Goal: Task Accomplishment & Management: Use online tool/utility

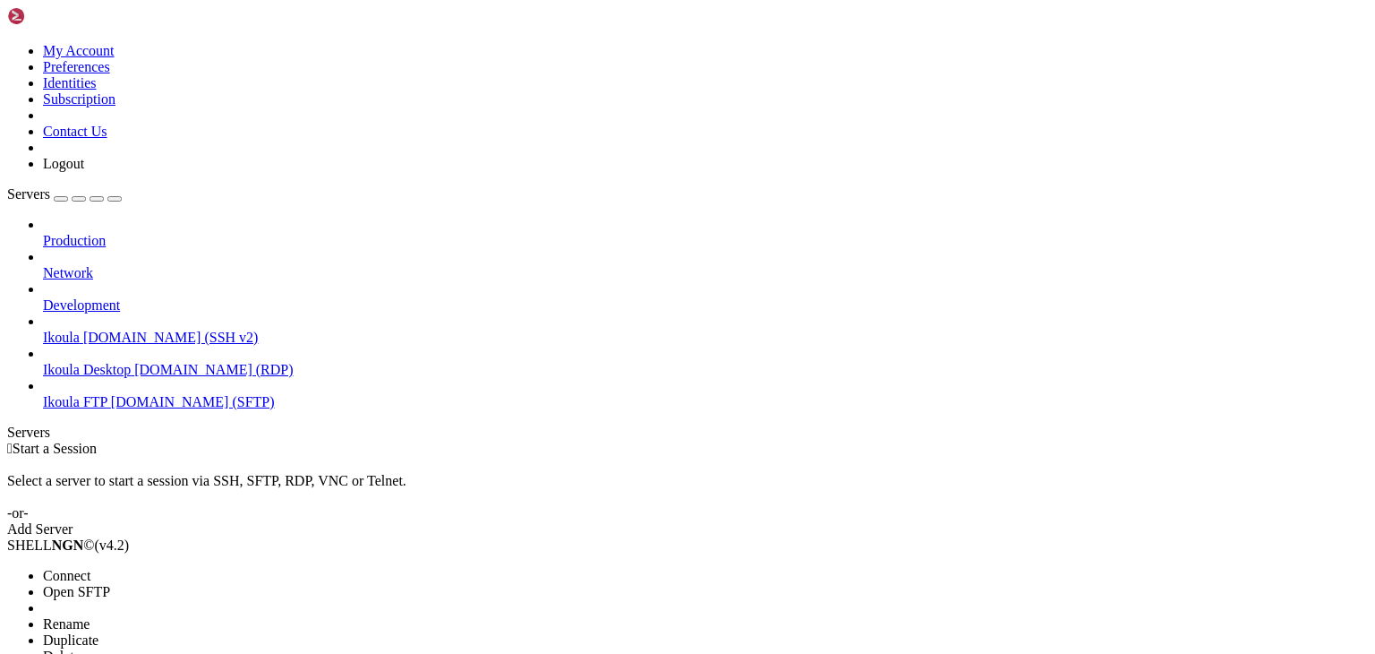
click at [206, 568] on li "Connect" at bounding box center [124, 576] width 163 height 16
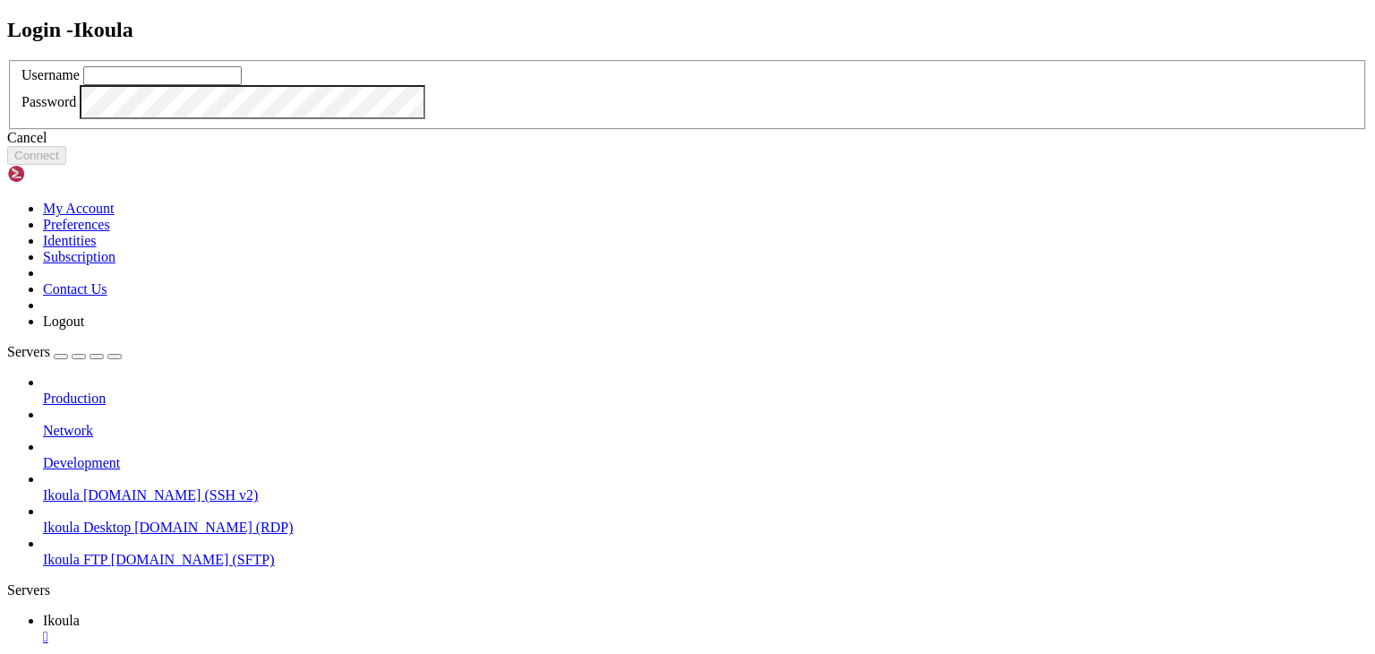
click at [242, 85] on input "text" at bounding box center [162, 75] width 158 height 19
type input "plb"
click button "Connect" at bounding box center [36, 155] width 59 height 19
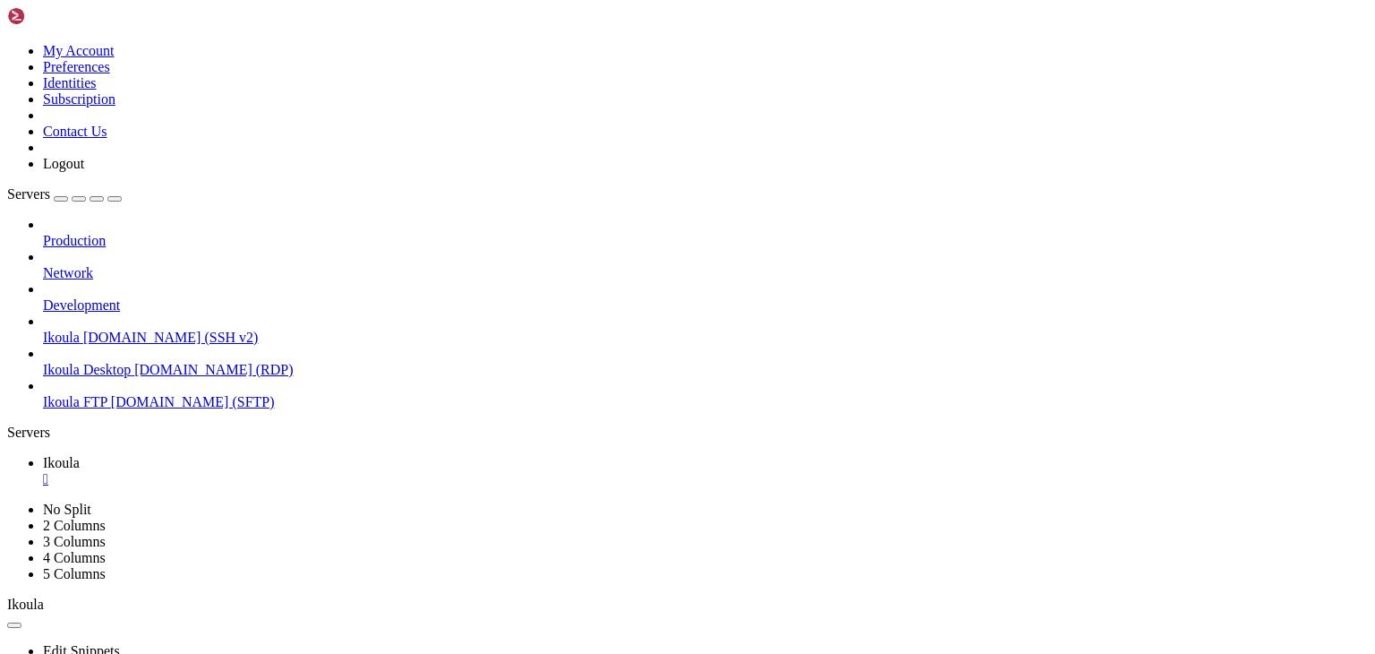
scroll to position [4308, 0]
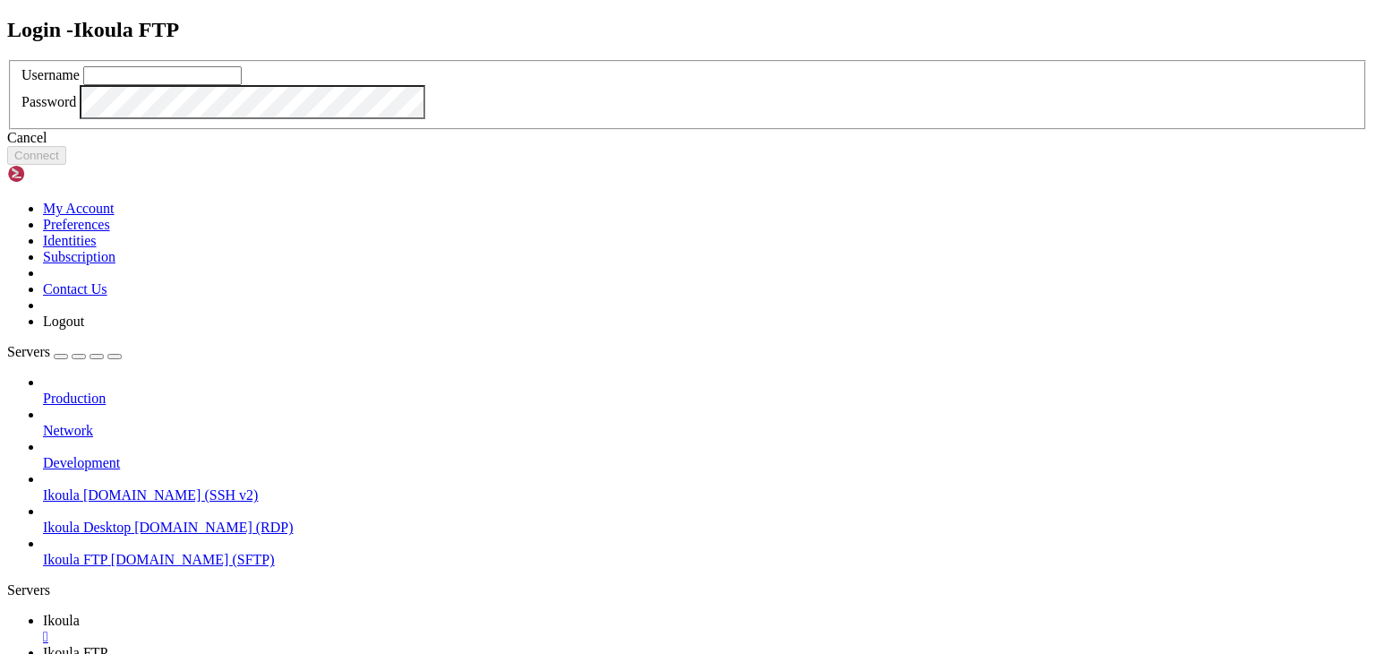
click at [242, 85] on input "text" at bounding box center [162, 75] width 158 height 19
type input "plb"
click at [66, 165] on button "Connect" at bounding box center [36, 155] width 59 height 19
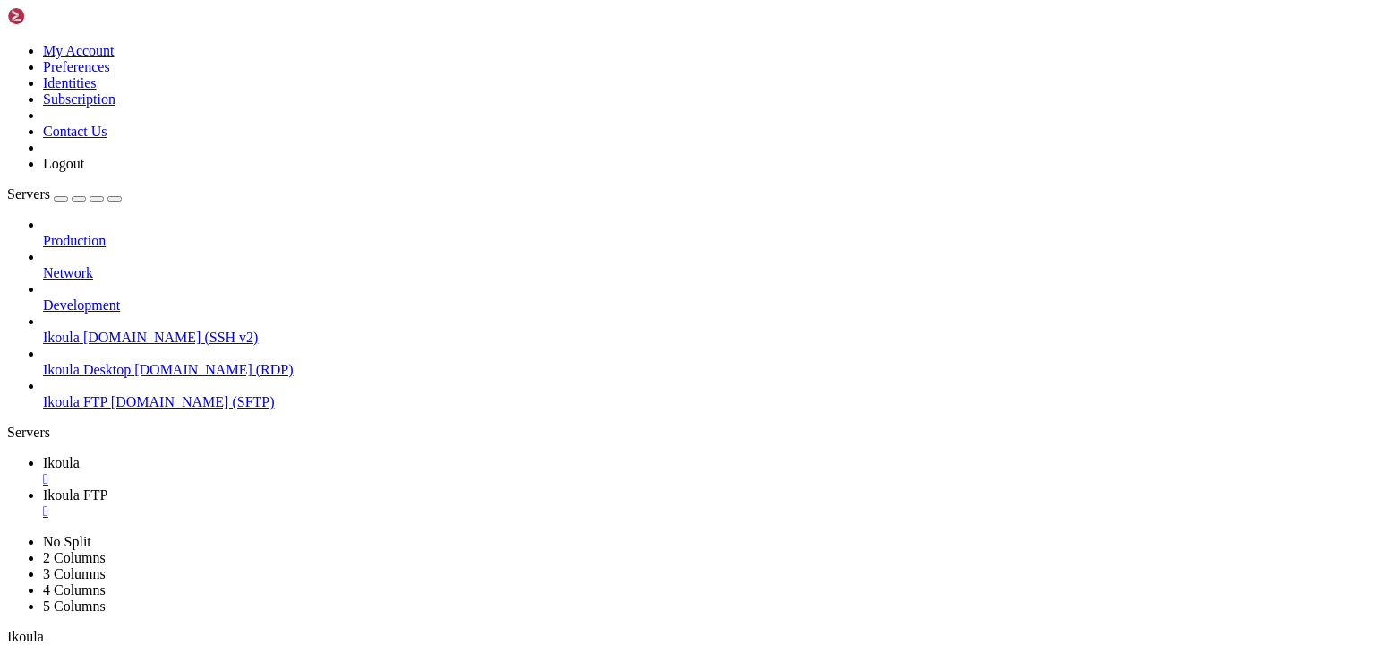
scroll to position [380, 0]
type input "/home/plb/Documents"
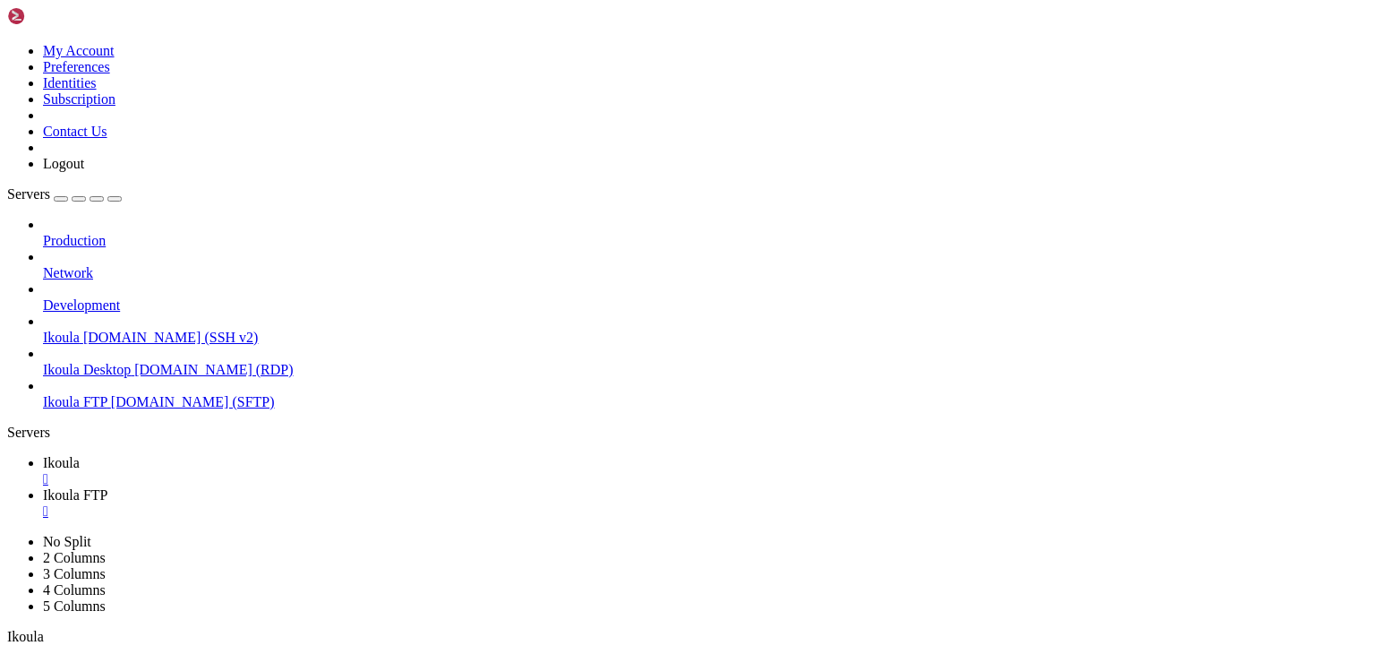
scroll to position [0, 0]
